Goal: Task Accomplishment & Management: Manage account settings

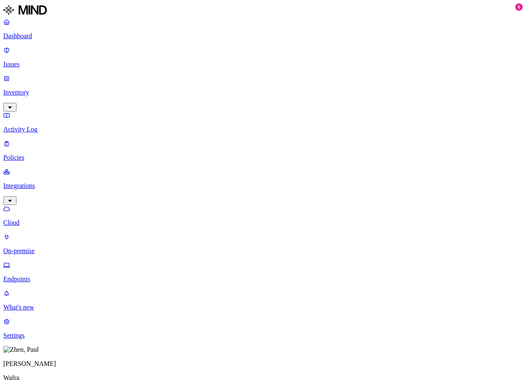
click at [37, 154] on p "Policies" at bounding box center [263, 157] width 520 height 7
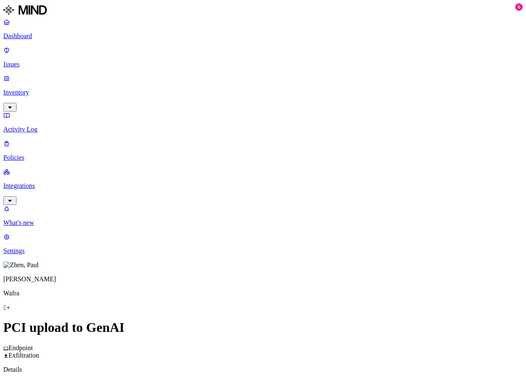
scroll to position [290, 0]
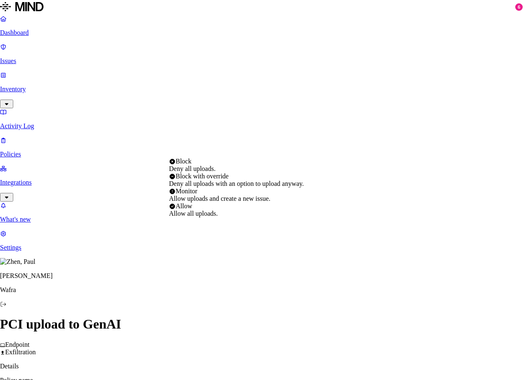
select select "3"
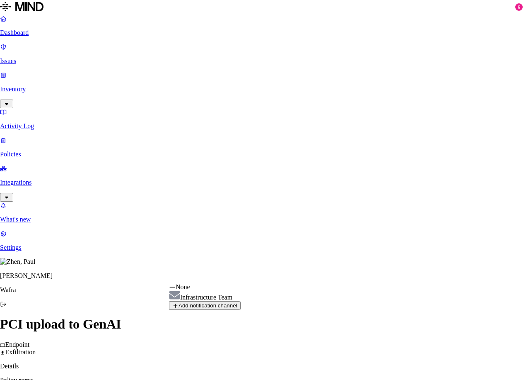
select select "01914117-e8fe-77f8-b20c-1e0c11d8f9ec"
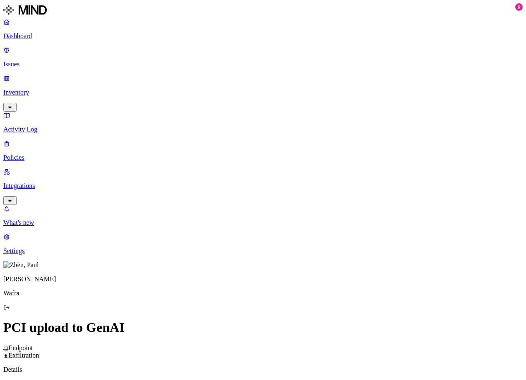
scroll to position [372, 0]
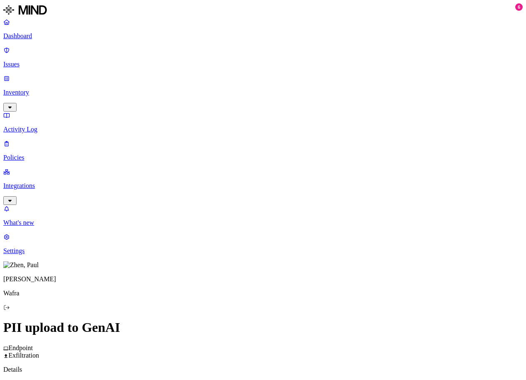
scroll to position [207, 0]
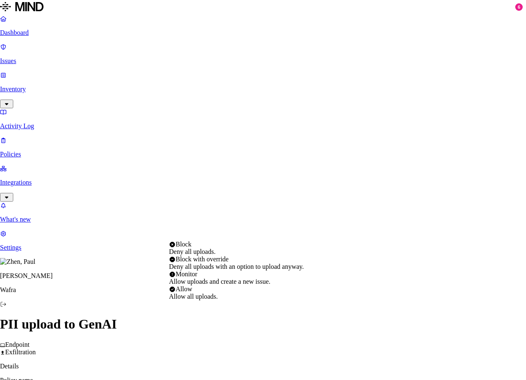
select select "3"
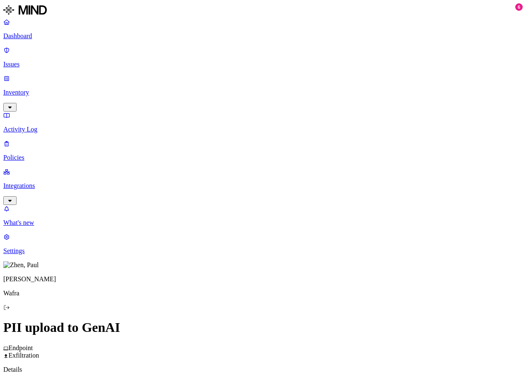
scroll to position [332, 0]
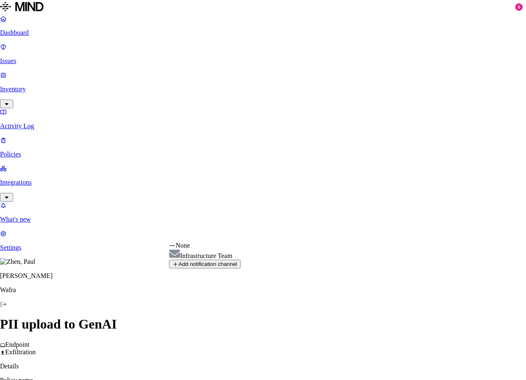
select select "01914117-e8fe-77f8-b20c-1e0c11d8f9ec"
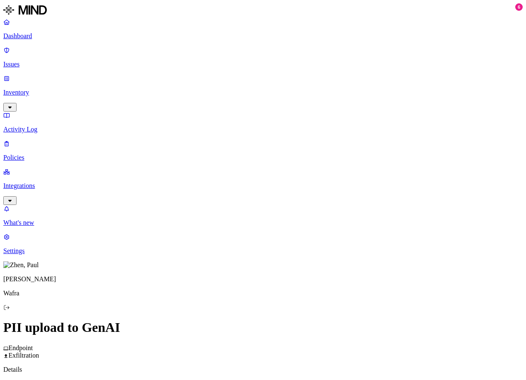
scroll to position [372, 0]
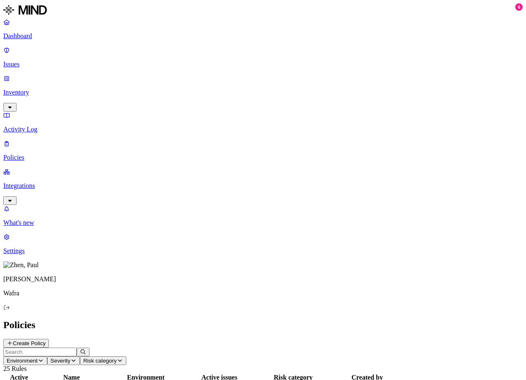
click at [29, 61] on p "Issues" at bounding box center [263, 64] width 520 height 7
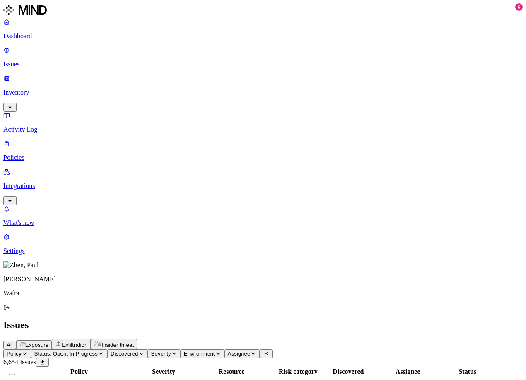
click at [87, 342] on span "Exfiltration" at bounding box center [75, 345] width 26 height 6
click at [134, 342] on span "Insider threat" at bounding box center [118, 345] width 32 height 6
click at [87, 342] on span "Exfiltration" at bounding box center [75, 345] width 26 height 6
